Goal: Consume media (video, audio)

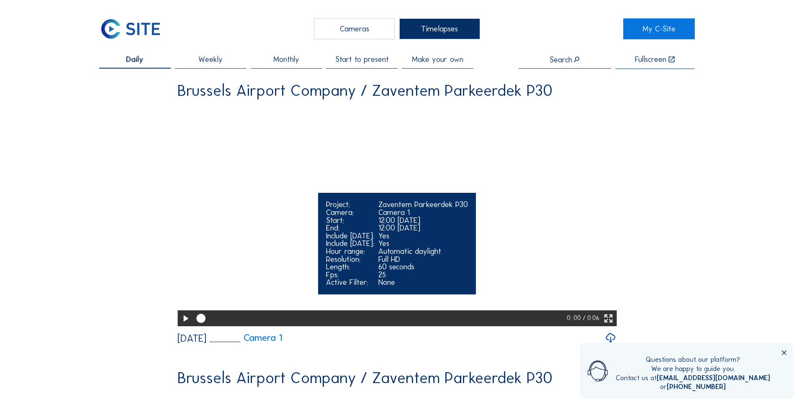
click at [412, 174] on video "Your browser does not support the video tag." at bounding box center [396, 215] width 439 height 220
click at [182, 326] on icon at bounding box center [185, 318] width 11 height 13
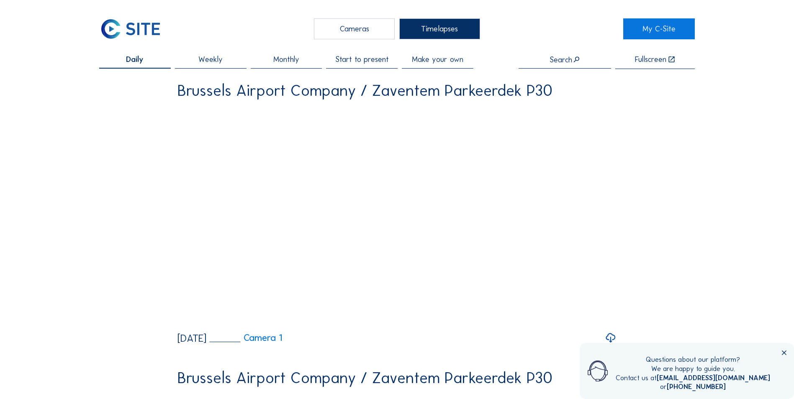
click at [145, 59] on div "Daily" at bounding box center [135, 62] width 72 height 13
click at [781, 351] on icon at bounding box center [784, 353] width 8 height 8
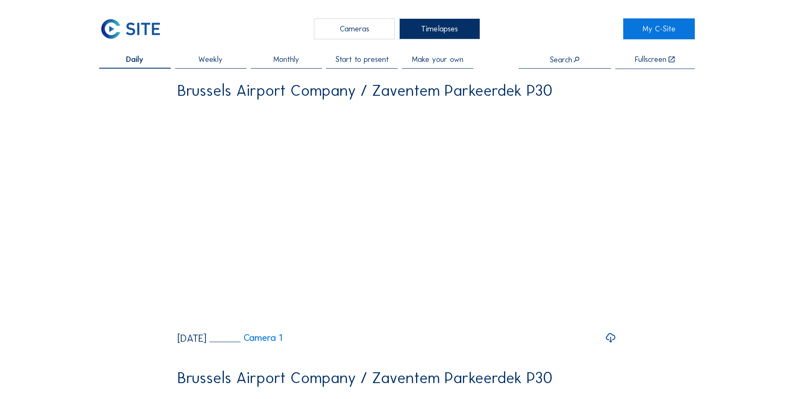
click at [130, 27] on img at bounding box center [130, 28] width 62 height 21
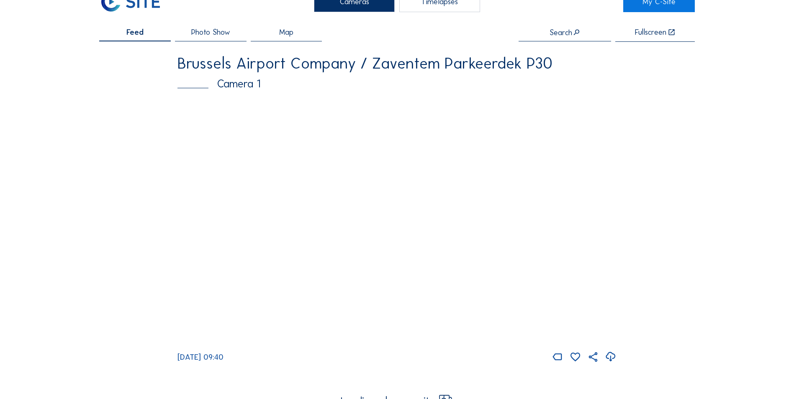
scroll to position [42, 0]
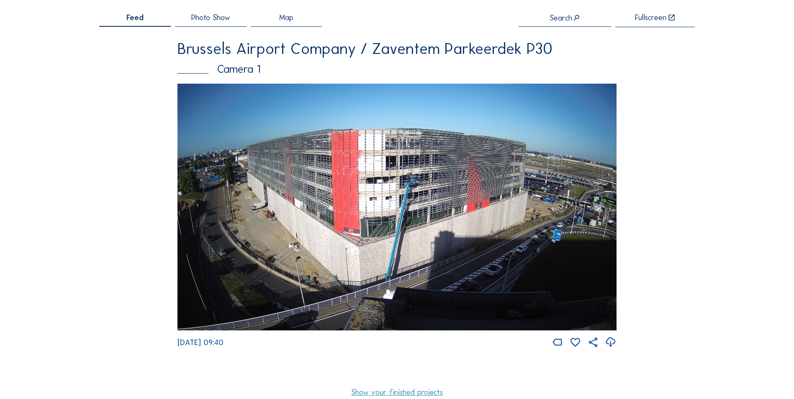
click at [393, 212] on img at bounding box center [396, 207] width 439 height 247
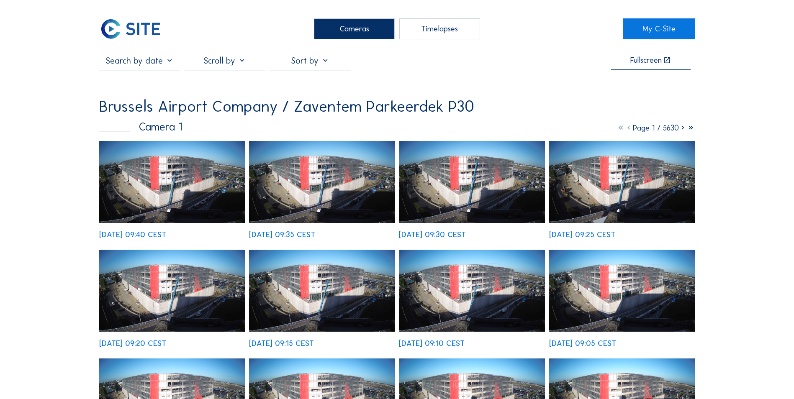
click at [139, 182] on img at bounding box center [172, 182] width 146 height 82
